Goal: Task Accomplishment & Management: Complete application form

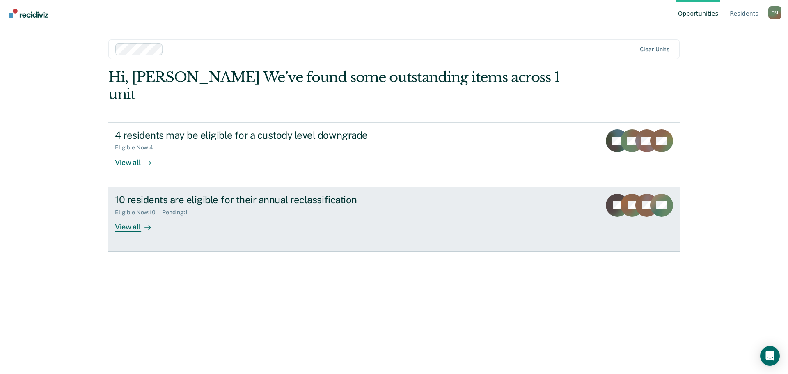
click at [224, 211] on div "10 residents are eligible for their annual reclassification Eligible Now : 10 P…" at bounding box center [269, 213] width 308 height 38
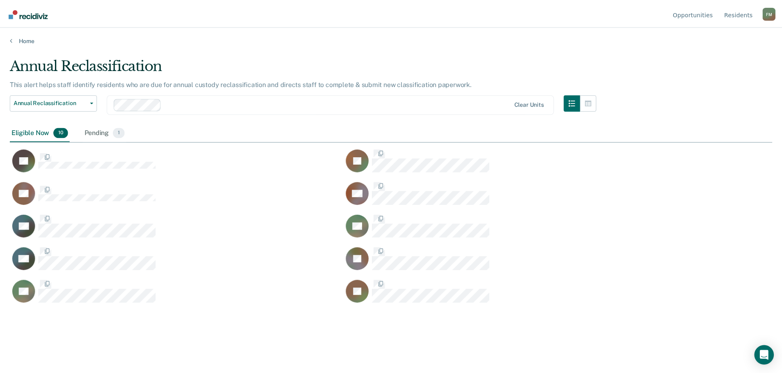
scroll to position [249, 762]
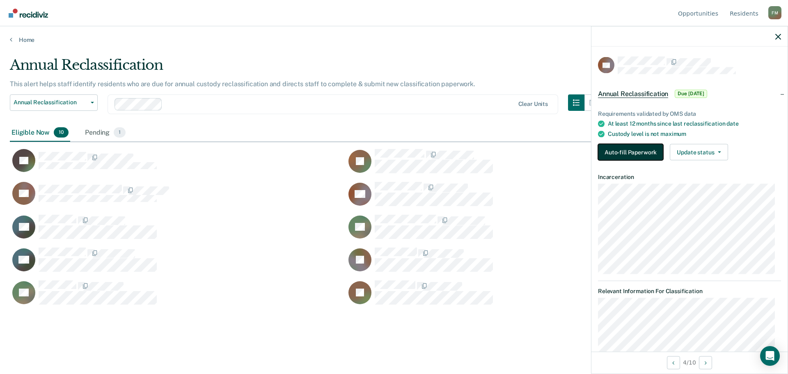
click at [628, 151] on button "Auto-fill Paperwork" at bounding box center [630, 152] width 65 height 16
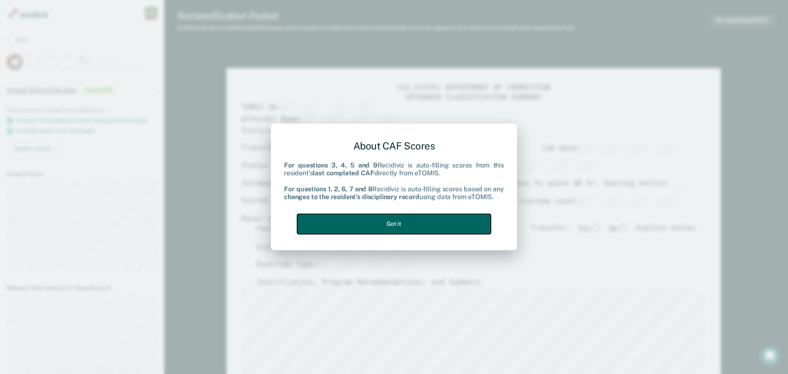
click at [388, 228] on button "Got it" at bounding box center [394, 224] width 194 height 20
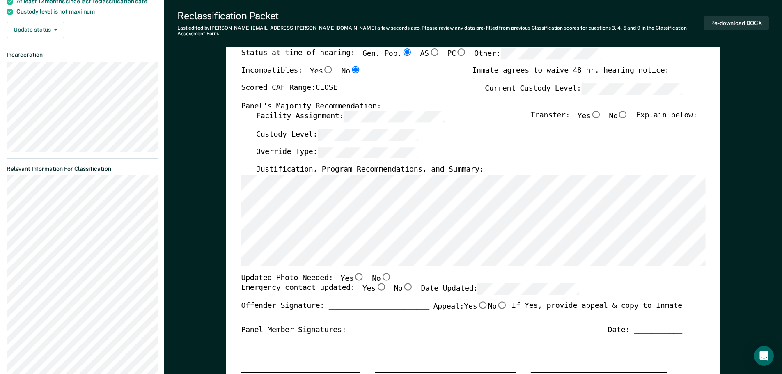
scroll to position [123, 0]
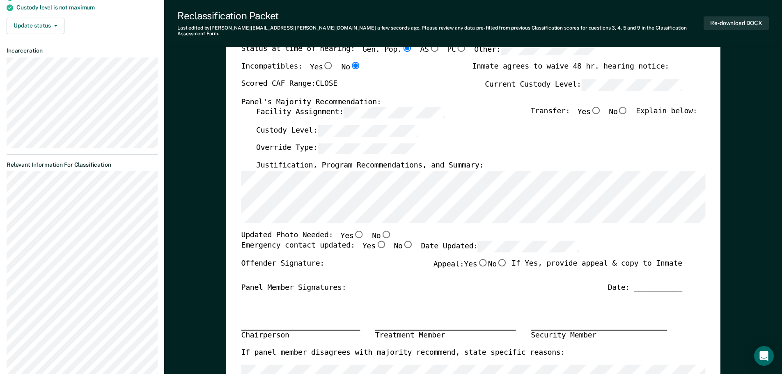
click at [353, 230] on input "Yes" at bounding box center [358, 233] width 11 height 7
type textarea "x"
radio input "true"
click at [375, 241] on input "Yes" at bounding box center [380, 244] width 11 height 7
type textarea "x"
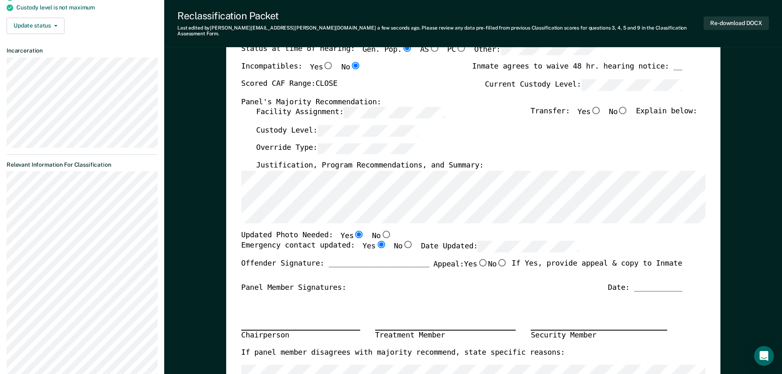
radio input "true"
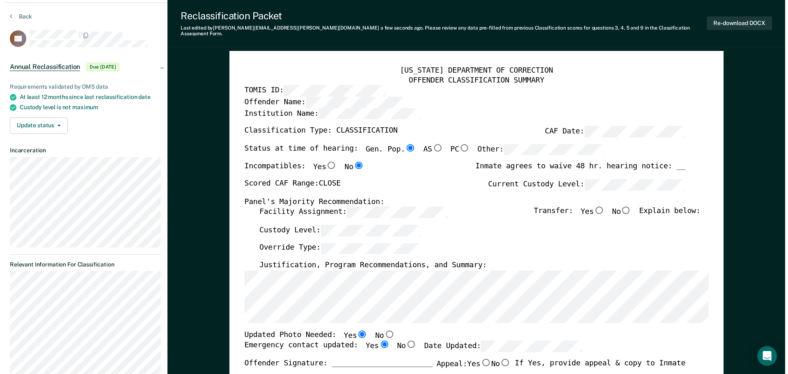
scroll to position [0, 0]
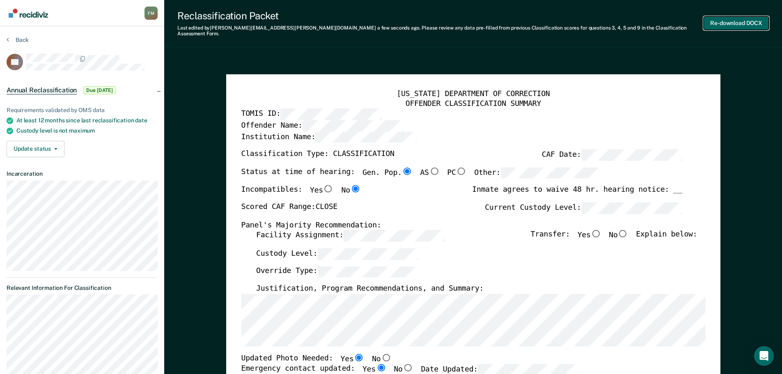
click at [724, 20] on button "Re-download DOCX" at bounding box center [735, 23] width 65 height 14
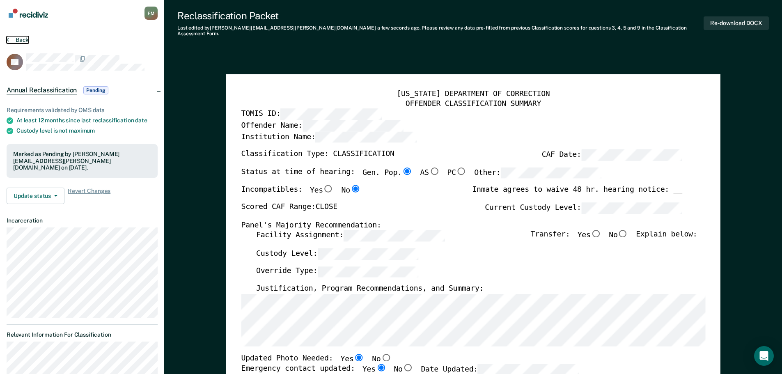
click at [15, 40] on button "Back" at bounding box center [18, 39] width 22 height 7
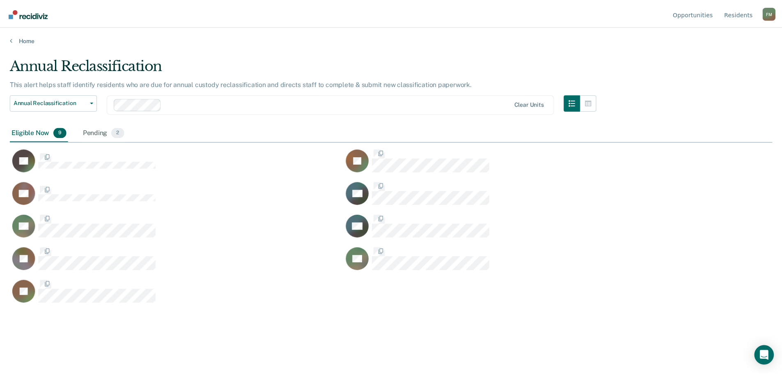
scroll to position [249, 762]
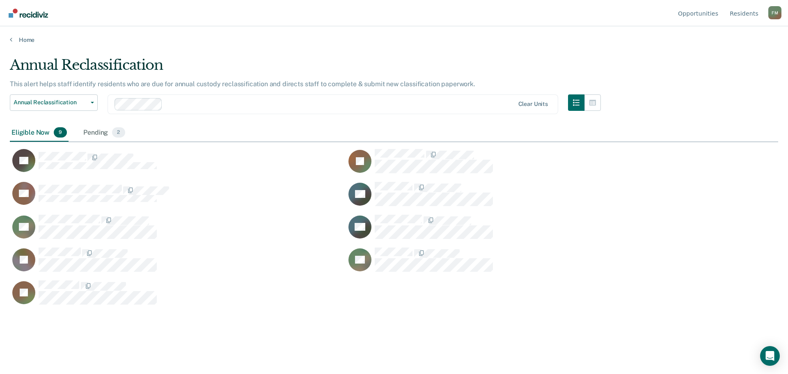
click at [657, 242] on div "PD" at bounding box center [514, 230] width 336 height 33
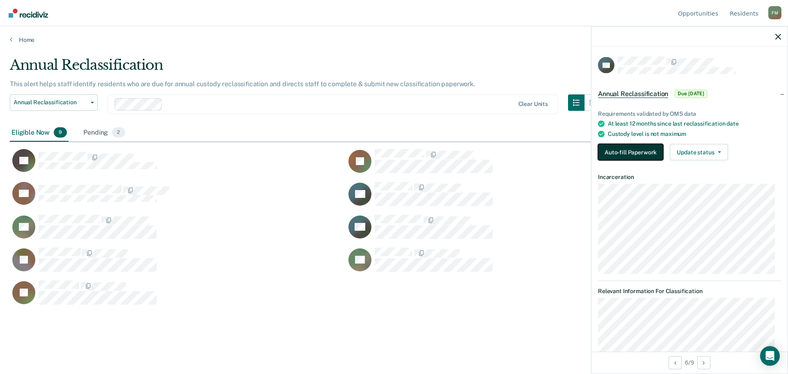
click at [619, 152] on button "Auto-fill Paperwork" at bounding box center [630, 152] width 65 height 16
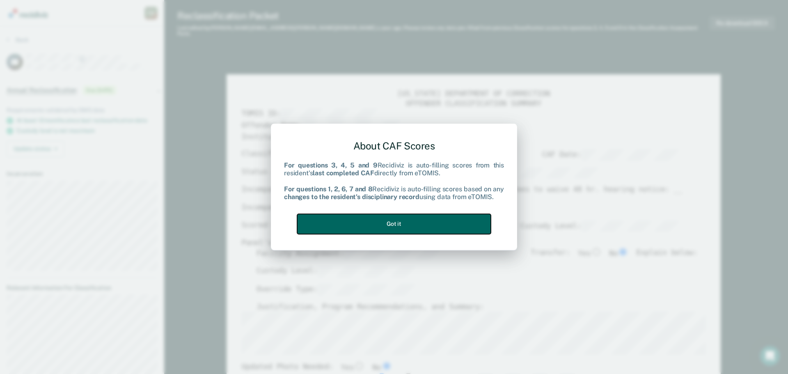
click at [417, 219] on button "Got it" at bounding box center [394, 224] width 194 height 20
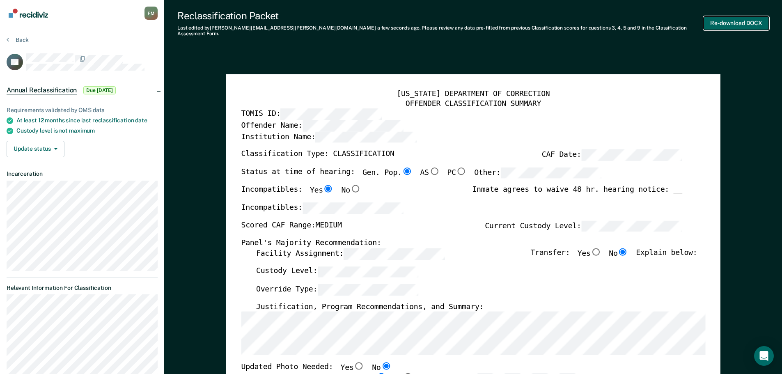
click at [731, 20] on button "Re-download DOCX" at bounding box center [735, 23] width 65 height 14
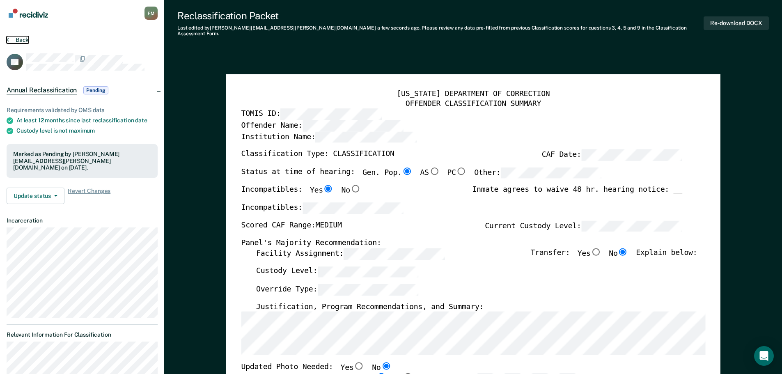
click at [19, 37] on button "Back" at bounding box center [18, 39] width 22 height 7
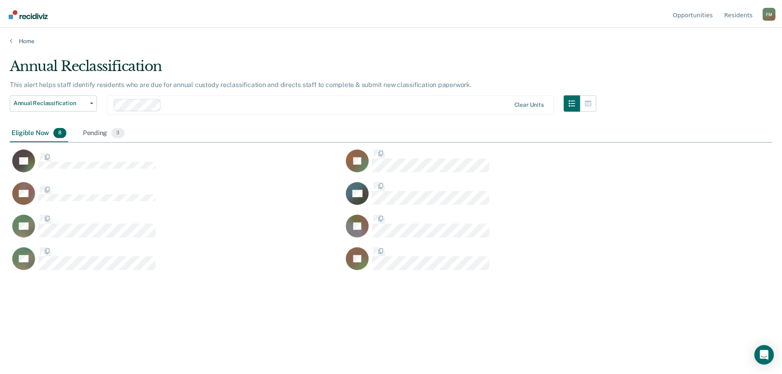
scroll to position [249, 762]
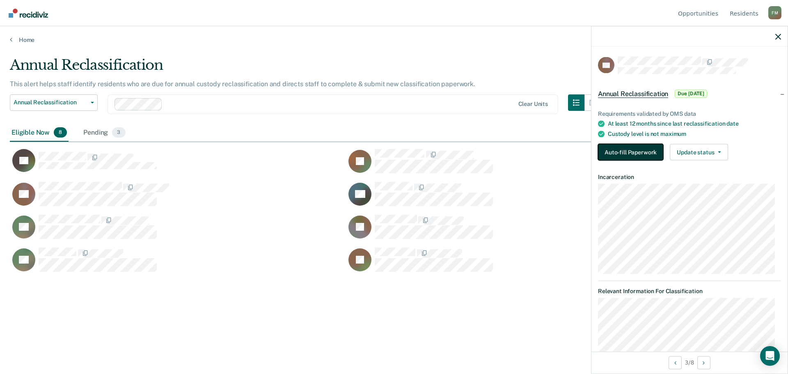
click at [647, 151] on button "Auto-fill Paperwork" at bounding box center [630, 152] width 65 height 16
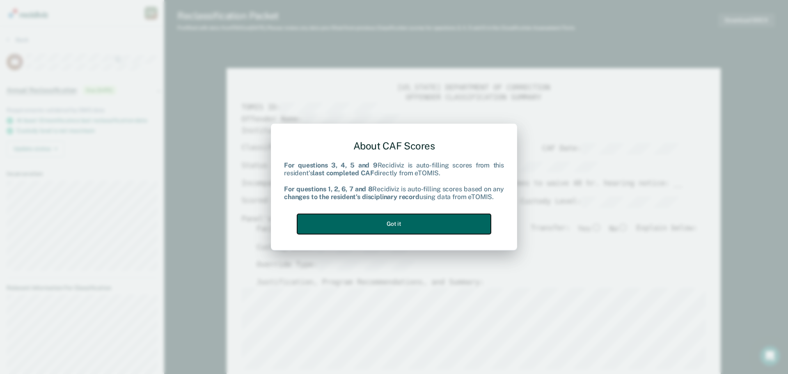
click at [418, 229] on button "Got it" at bounding box center [394, 224] width 194 height 20
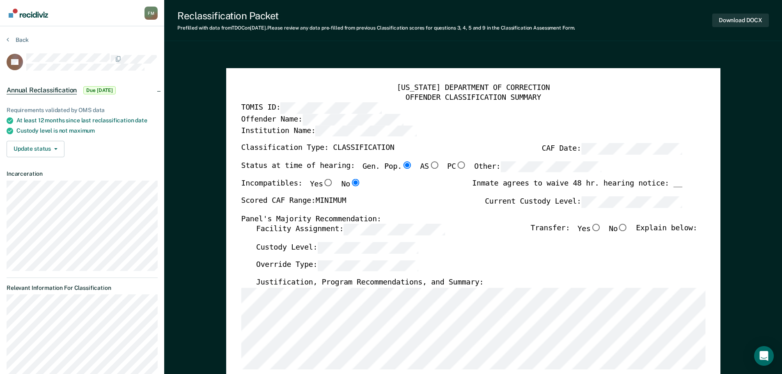
click at [628, 228] on input "No" at bounding box center [622, 227] width 11 height 7
type textarea "x"
radio input "true"
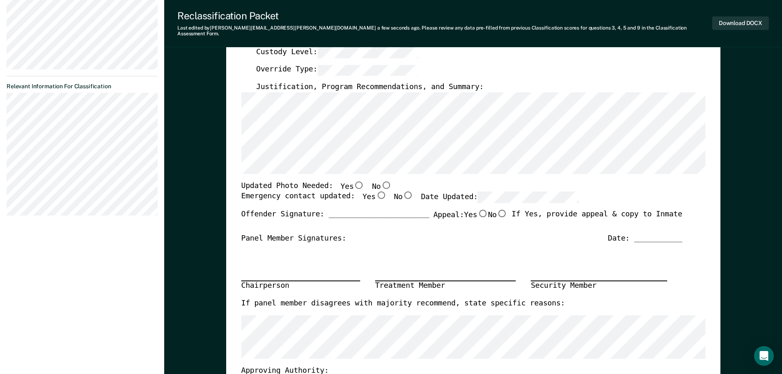
scroll to position [205, 0]
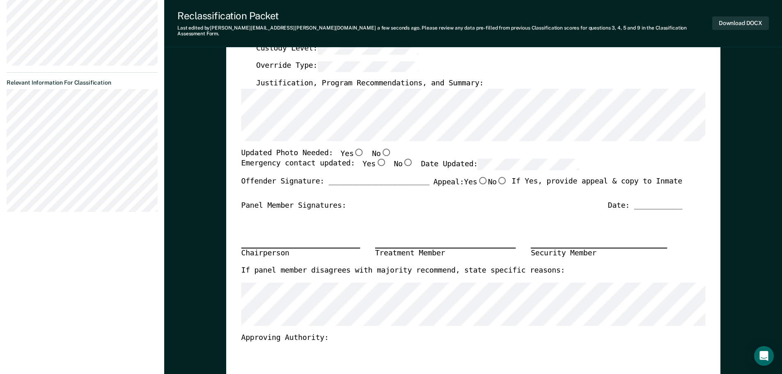
click at [380, 148] on input "No" at bounding box center [385, 151] width 11 height 7
type textarea "x"
radio input "true"
click at [375, 159] on input "Yes" at bounding box center [380, 162] width 11 height 7
type textarea "x"
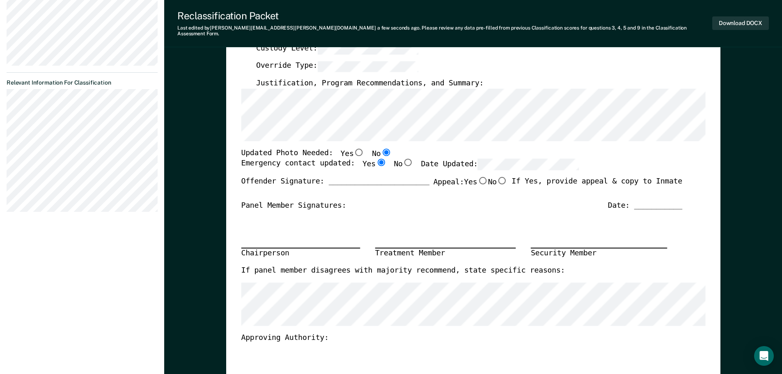
radio input "true"
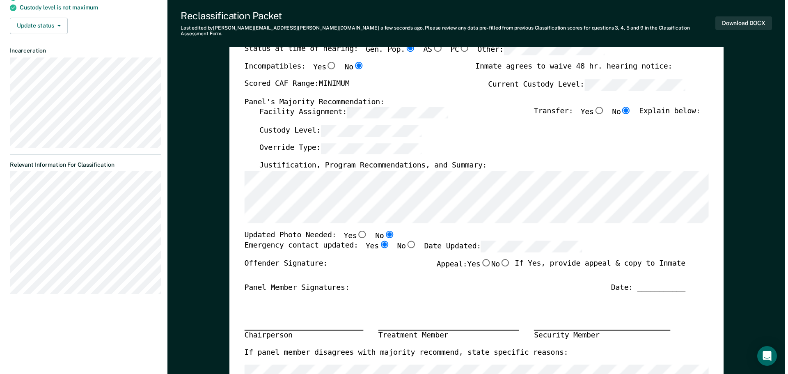
scroll to position [0, 0]
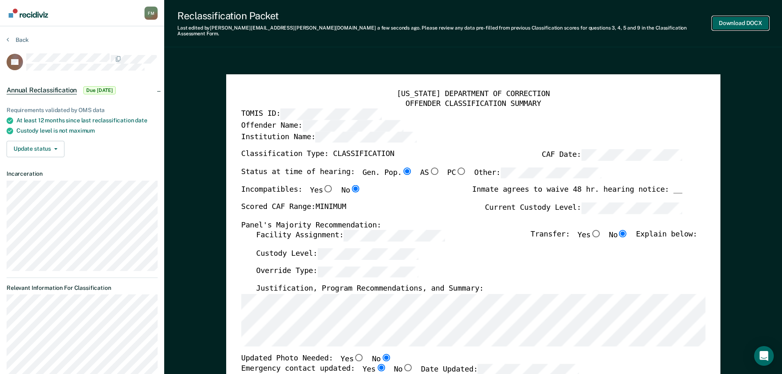
click at [735, 21] on button "Download DOCX" at bounding box center [740, 23] width 57 height 14
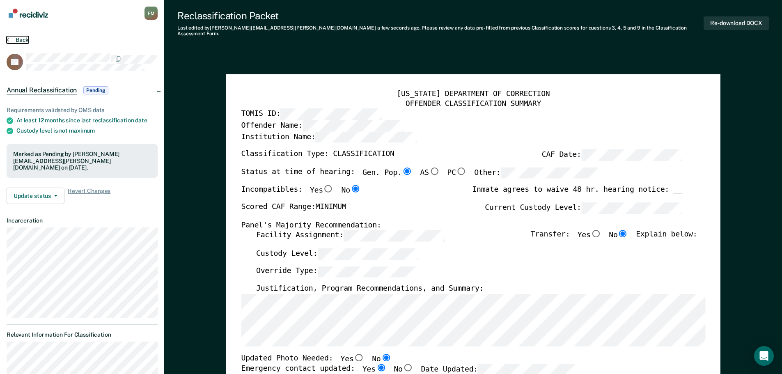
click at [20, 40] on button "Back" at bounding box center [18, 39] width 22 height 7
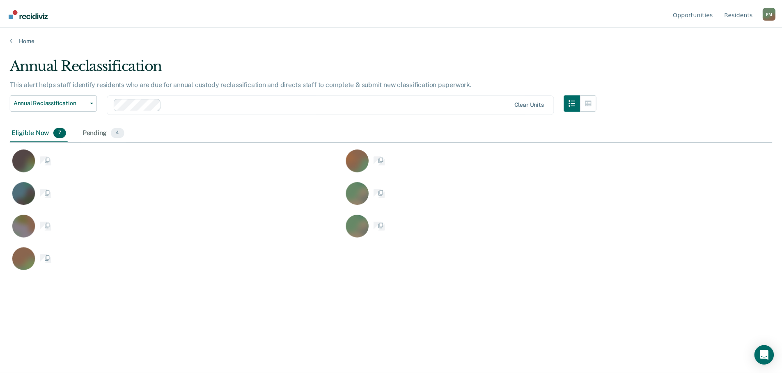
scroll to position [249, 762]
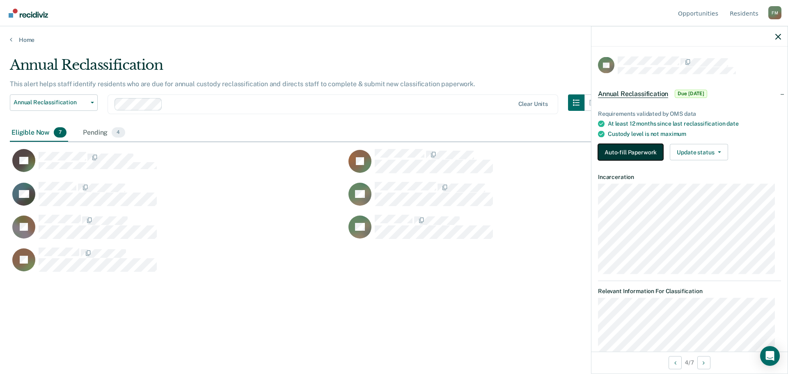
click at [636, 153] on button "Auto-fill Paperwork" at bounding box center [630, 152] width 65 height 16
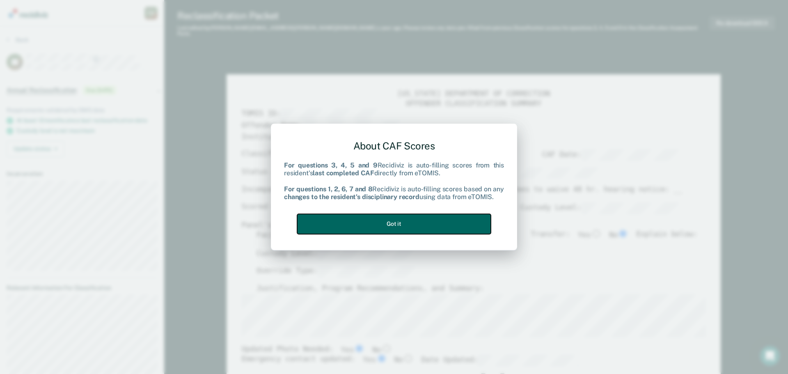
click at [446, 225] on button "Got it" at bounding box center [394, 224] width 194 height 20
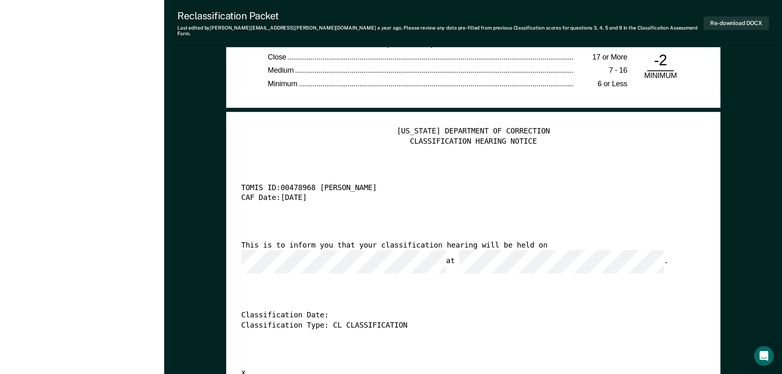
scroll to position [1969, 0]
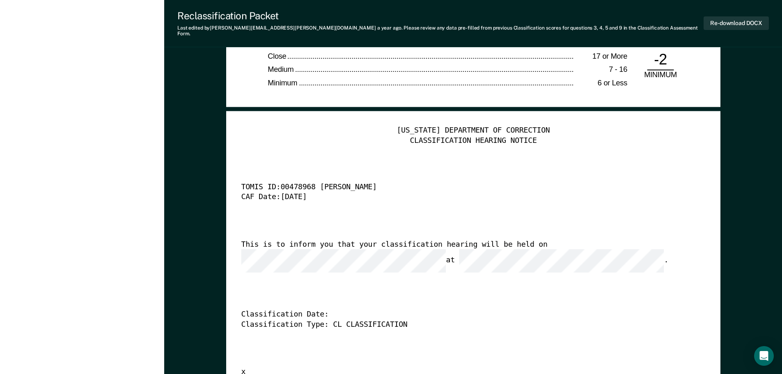
type textarea "x"
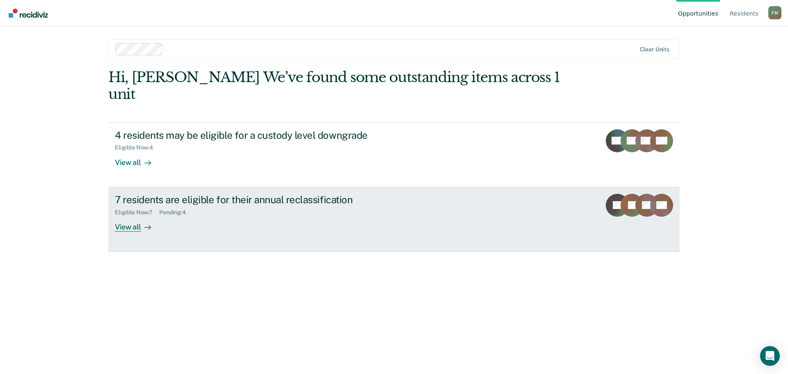
click at [440, 201] on link "7 residents are eligible for their annual reclassification Eligible Now : 7 Pen…" at bounding box center [393, 219] width 571 height 64
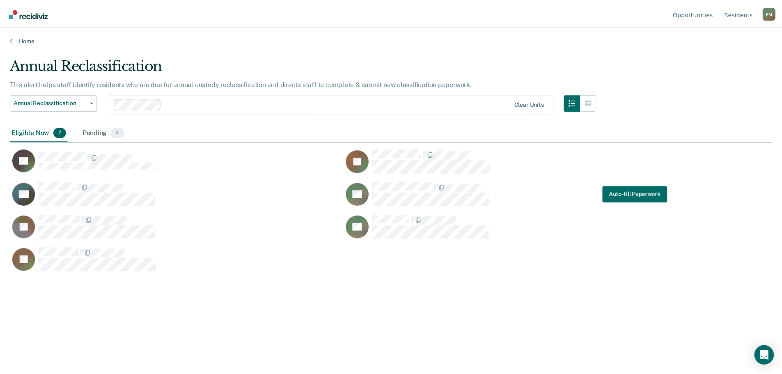
scroll to position [249, 762]
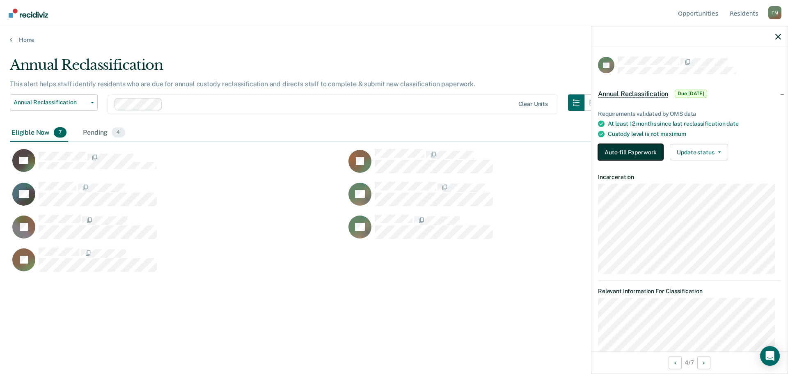
click at [628, 152] on button "Auto-fill Paperwork" at bounding box center [630, 152] width 65 height 16
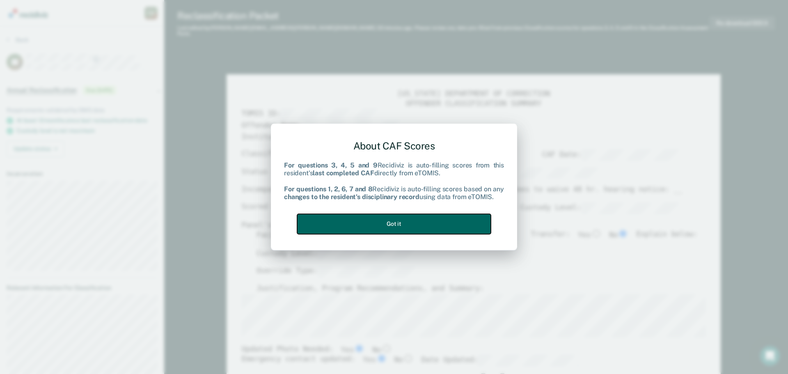
click at [388, 229] on button "Got it" at bounding box center [394, 224] width 194 height 20
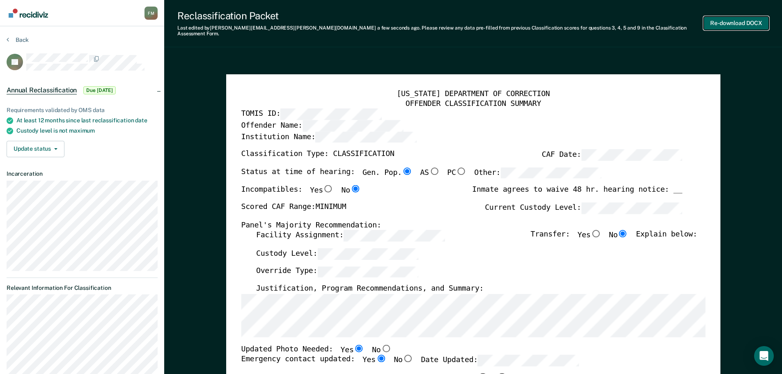
click at [730, 20] on button "Re-download DOCX" at bounding box center [735, 23] width 65 height 14
type textarea "x"
